Goal: Task Accomplishment & Management: Use online tool/utility

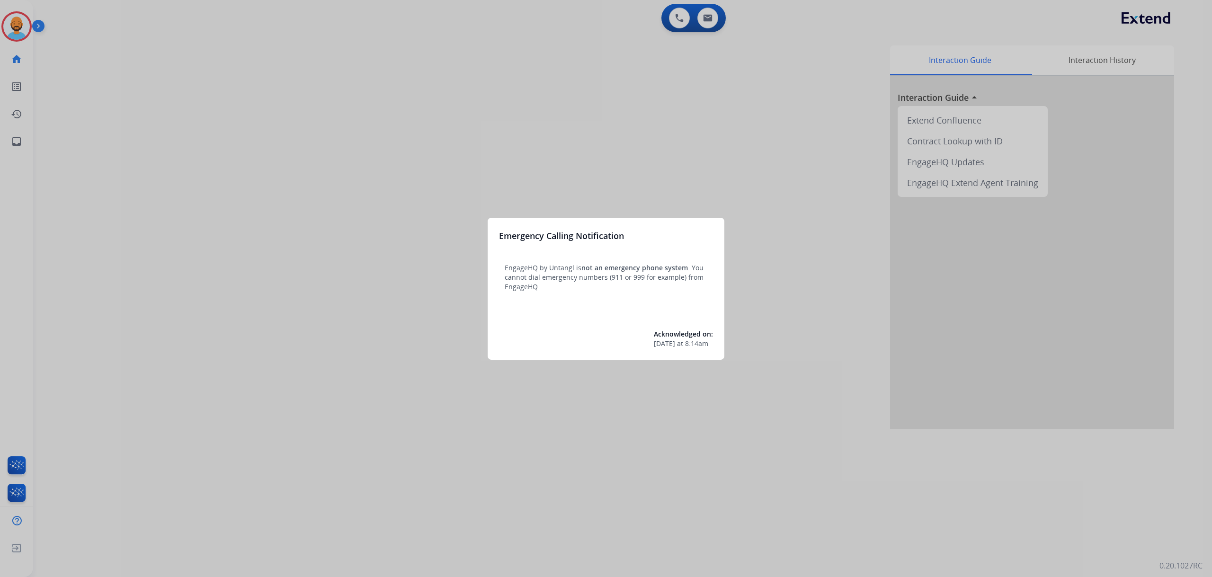
click at [117, 31] on div at bounding box center [606, 288] width 1212 height 577
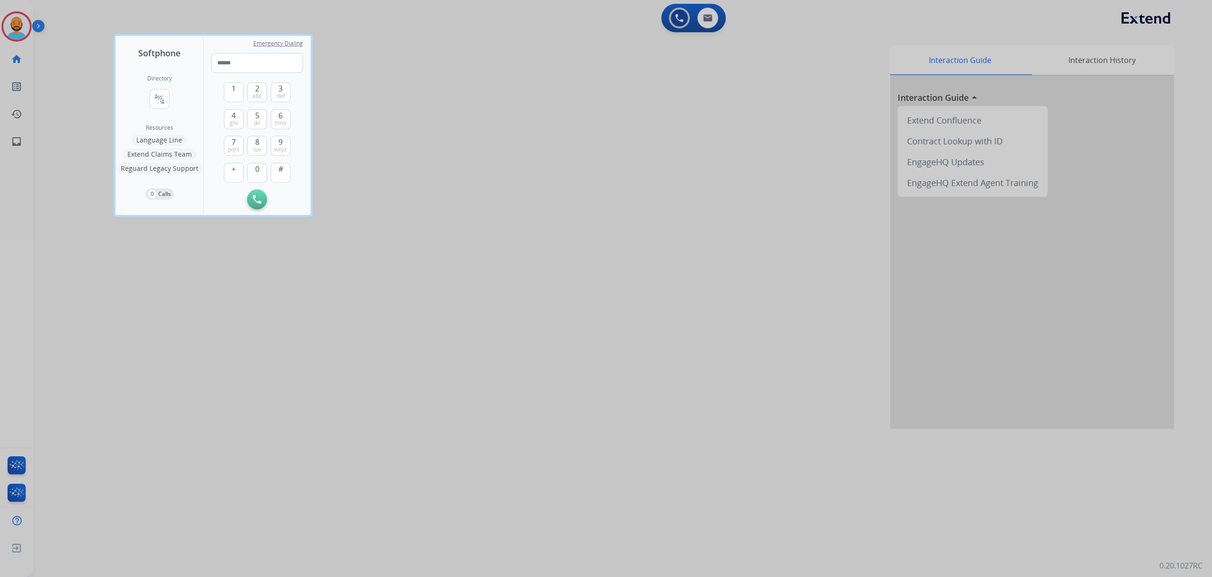
click at [96, 28] on div at bounding box center [606, 288] width 1212 height 577
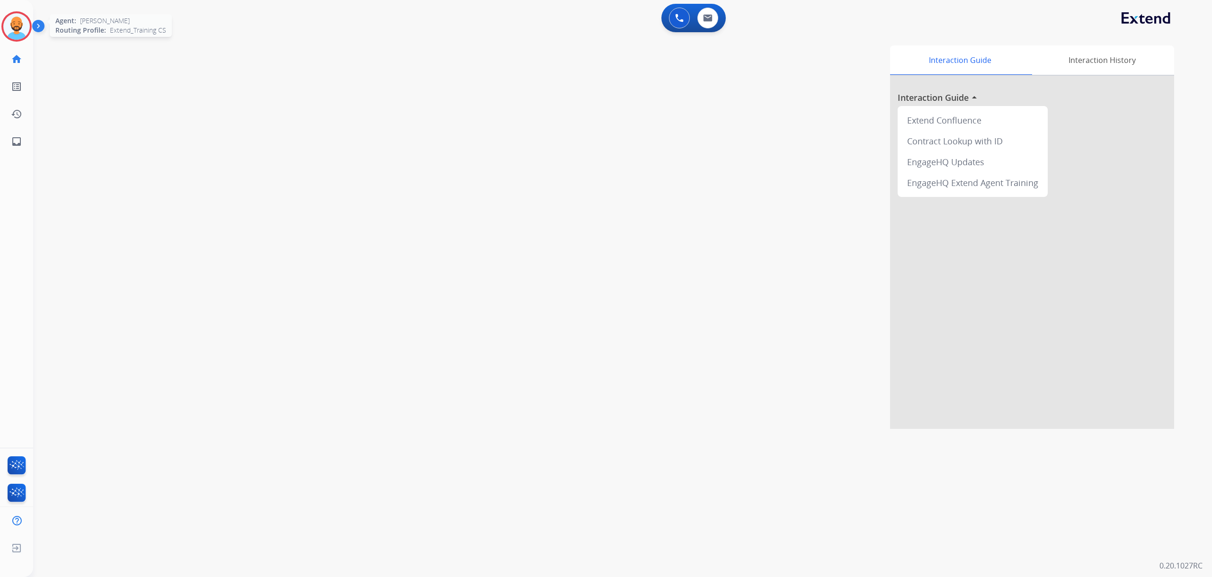
click at [22, 32] on img at bounding box center [16, 26] width 27 height 27
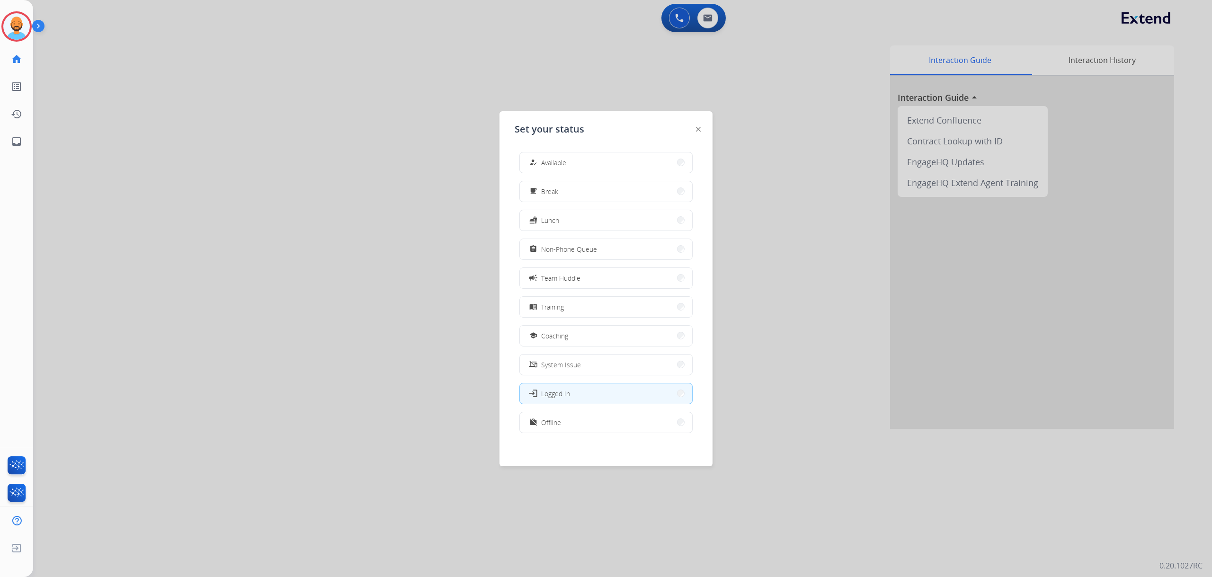
click at [845, 44] on div at bounding box center [606, 288] width 1212 height 577
